Goal: Transaction & Acquisition: Download file/media

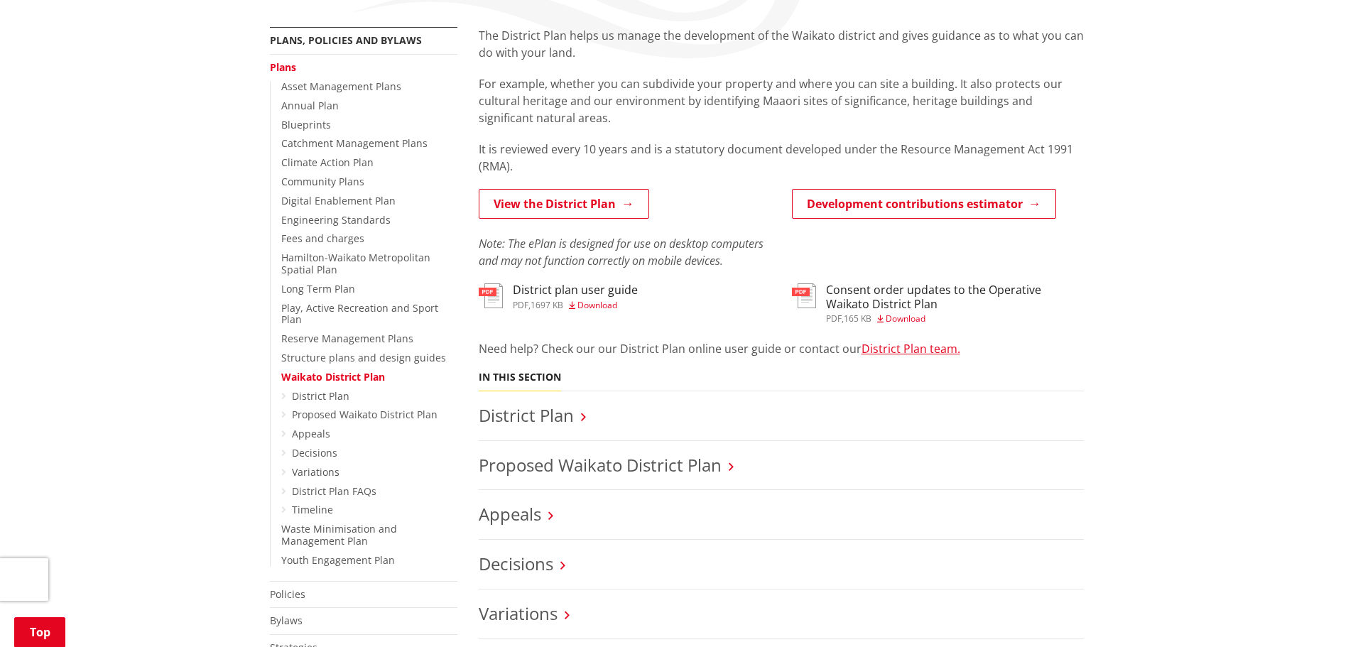
scroll to position [284, 0]
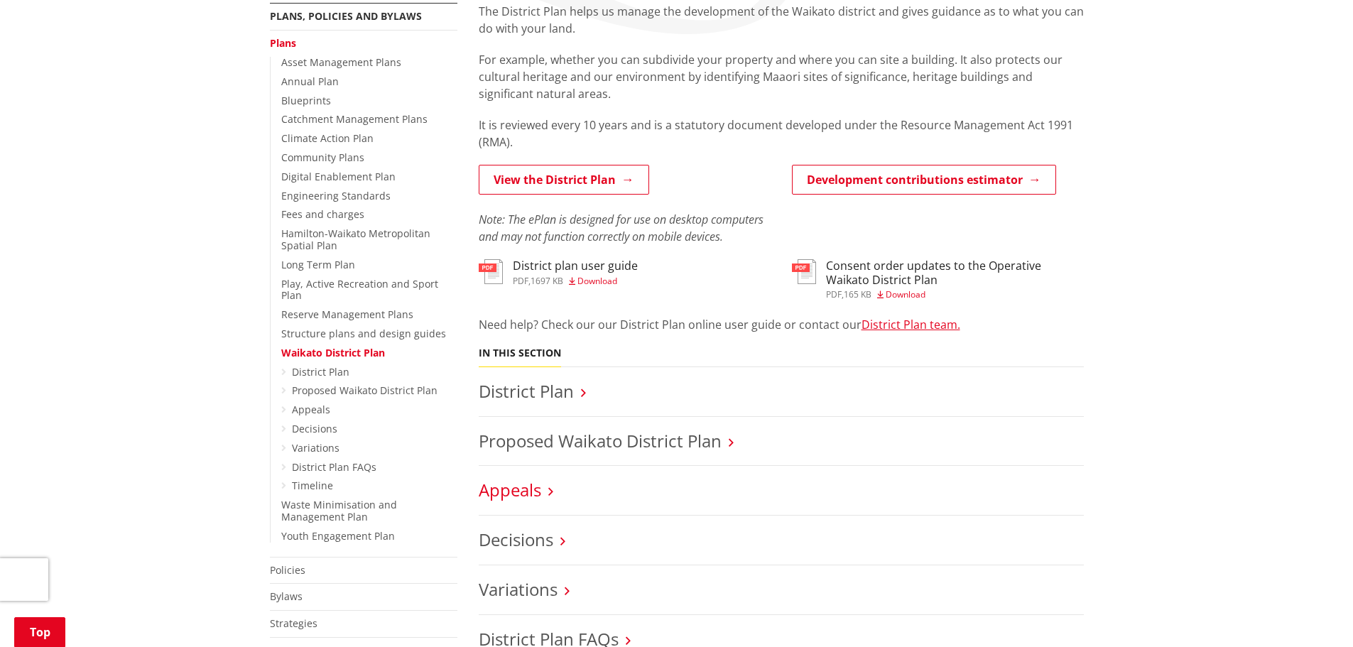
click at [533, 492] on link "Appeals" at bounding box center [510, 489] width 63 height 23
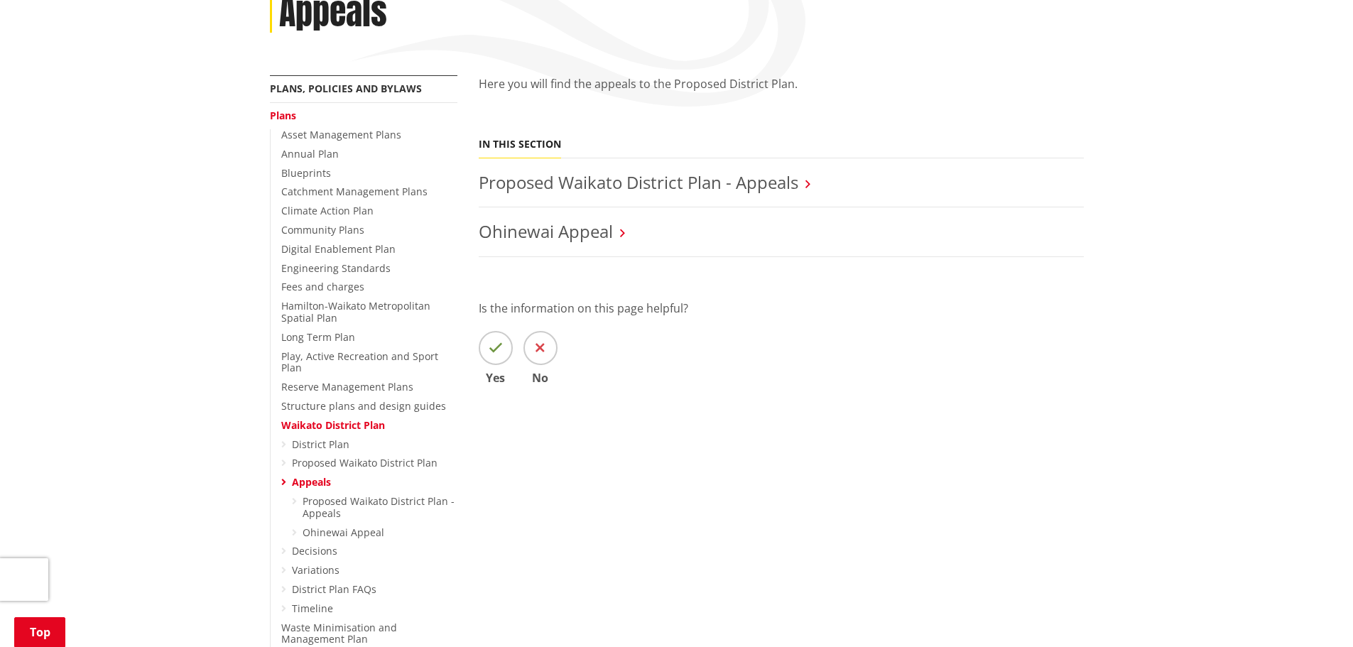
scroll to position [213, 0]
click at [705, 182] on link "Proposed Waikato District Plan - Appeals" at bounding box center [639, 180] width 320 height 23
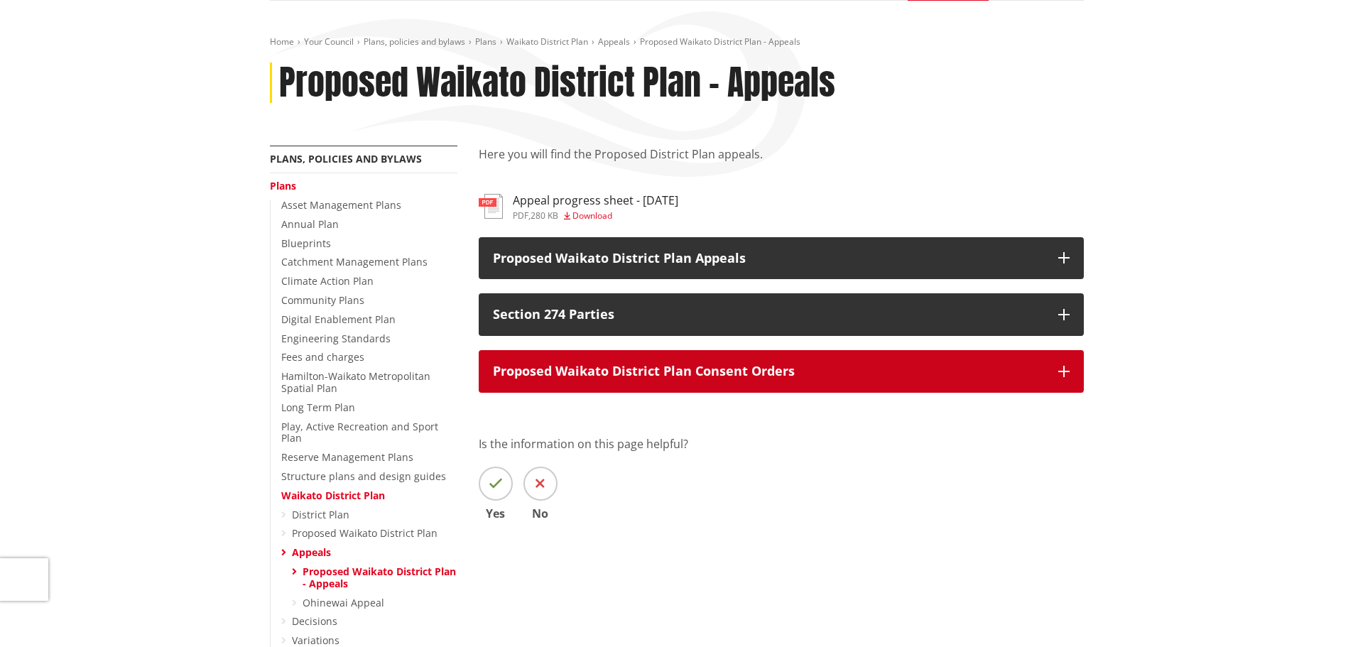
scroll to position [142, 0]
click at [1065, 371] on icon "button" at bounding box center [1063, 370] width 11 height 11
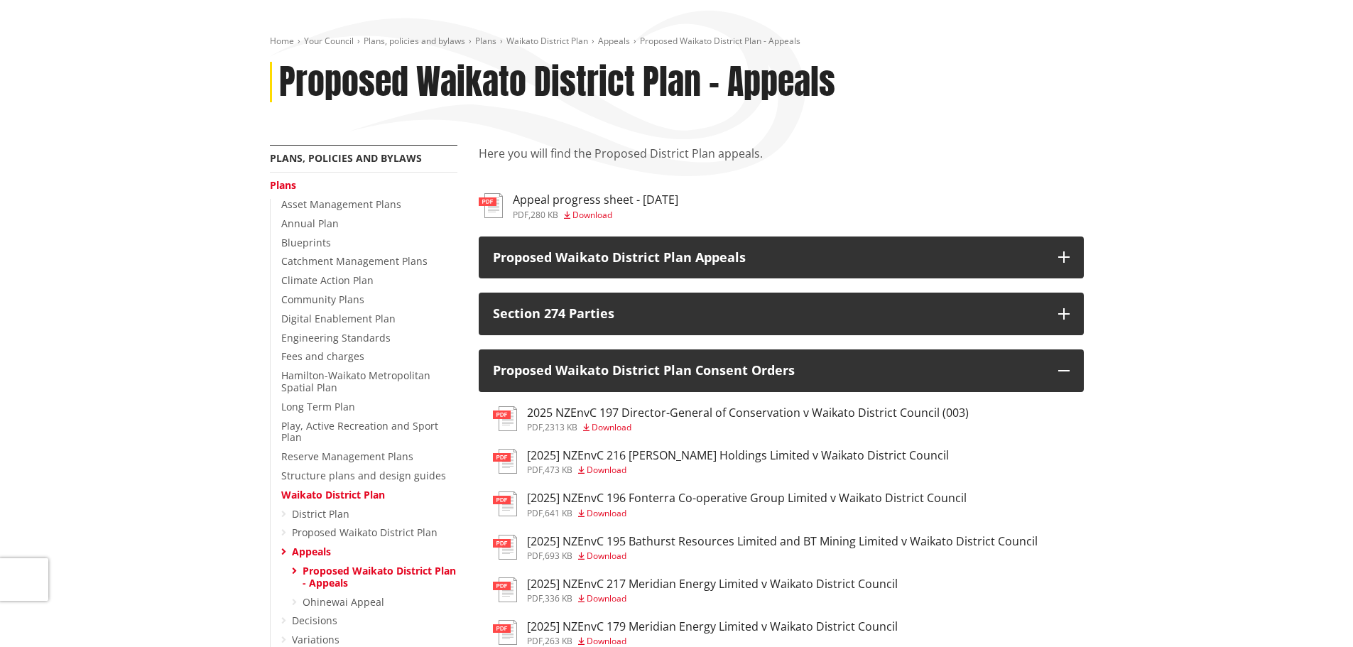
click at [610, 427] on span "Download" at bounding box center [612, 427] width 40 height 12
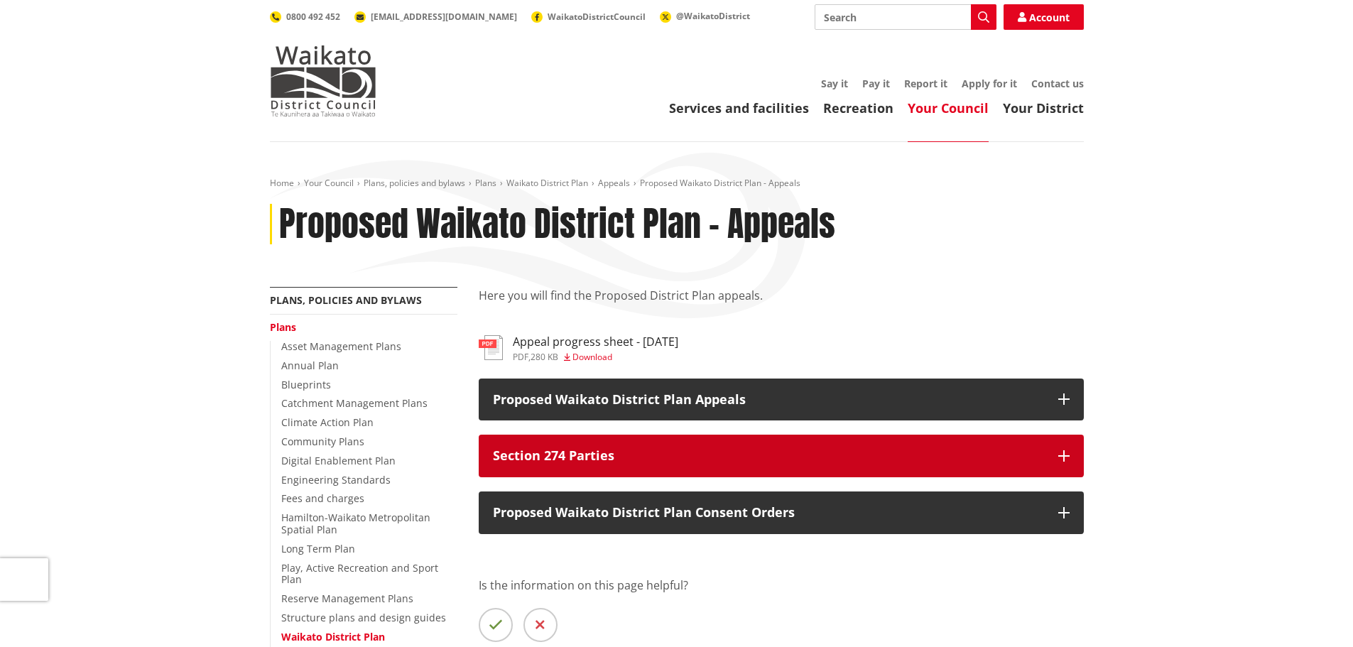
scroll to position [142, 0]
